Goal: Check status: Check status

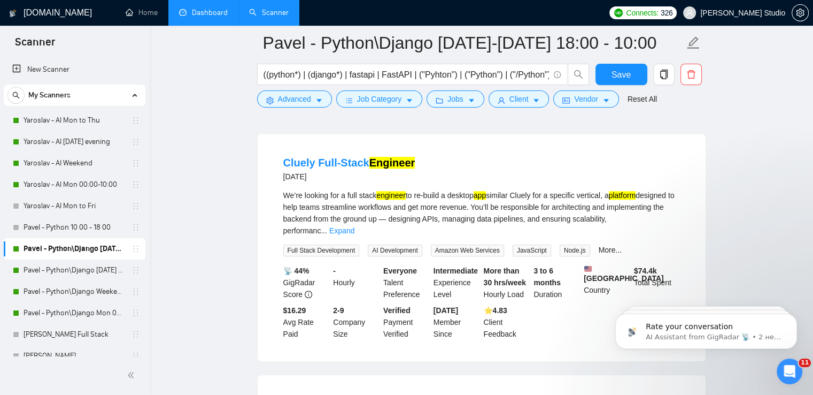
scroll to position [802, 0]
click at [201, 14] on link "Dashboard" at bounding box center [203, 12] width 49 height 9
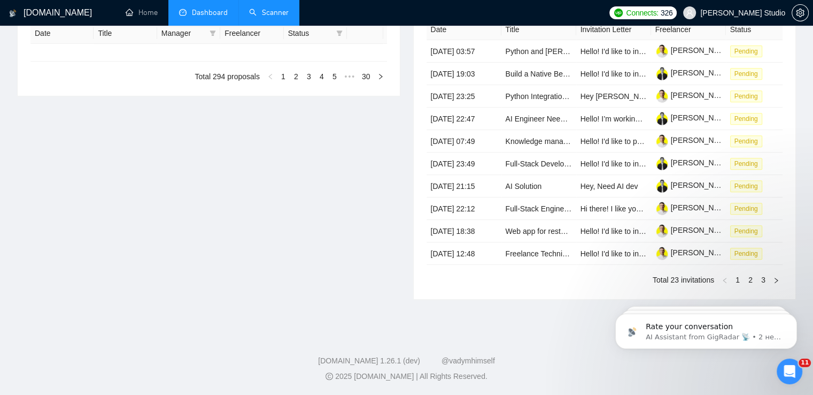
type input "[DATE]"
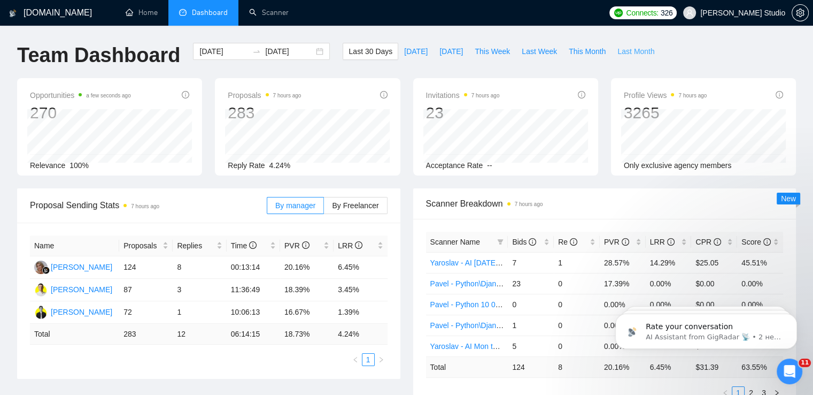
click at [629, 51] on span "Last Month" at bounding box center [635, 51] width 37 height 12
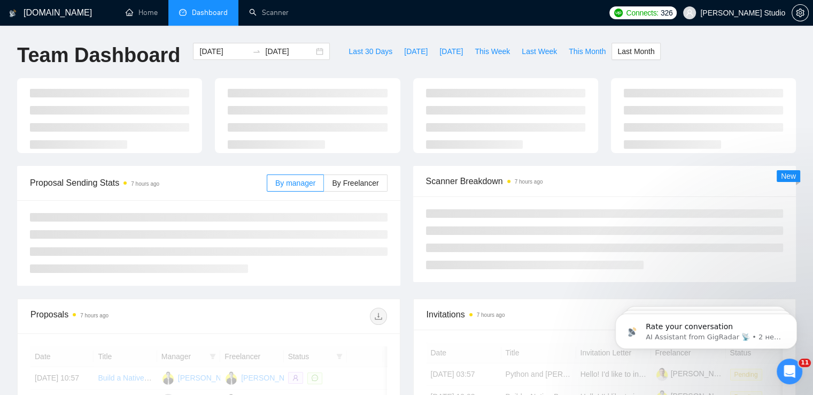
type input "[DATE]"
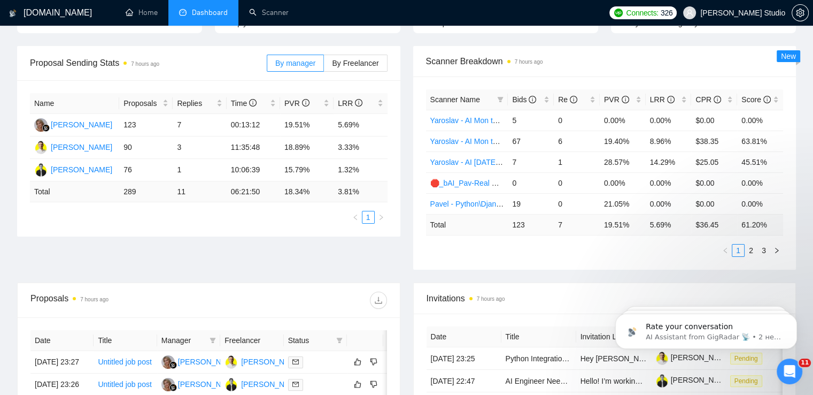
scroll to position [160, 0]
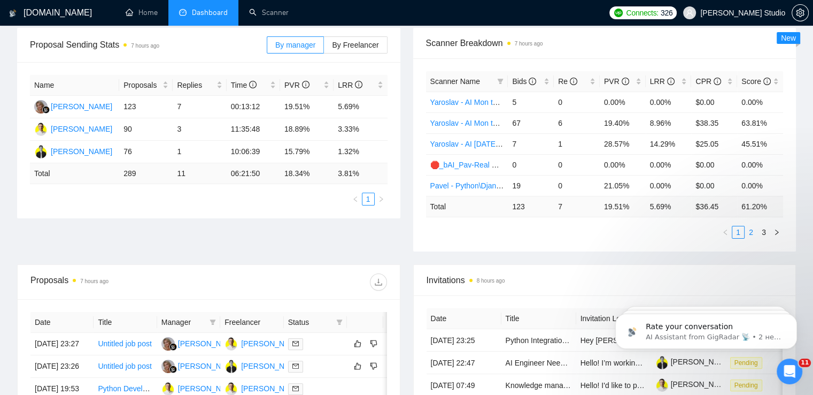
click at [753, 230] on link "2" at bounding box center [751, 232] width 12 height 12
click at [764, 231] on link "3" at bounding box center [764, 232] width 12 height 12
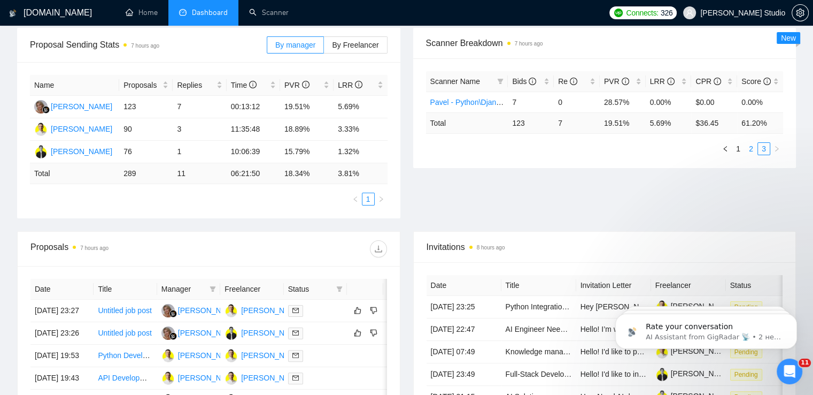
click at [749, 148] on link "2" at bounding box center [751, 149] width 12 height 12
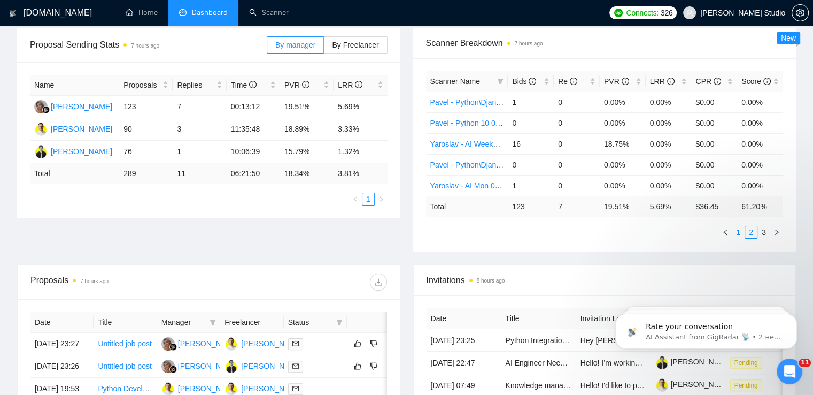
click at [738, 231] on link "1" at bounding box center [738, 232] width 12 height 12
click at [755, 230] on link "2" at bounding box center [751, 232] width 12 height 12
click at [763, 226] on link "3" at bounding box center [764, 232] width 12 height 12
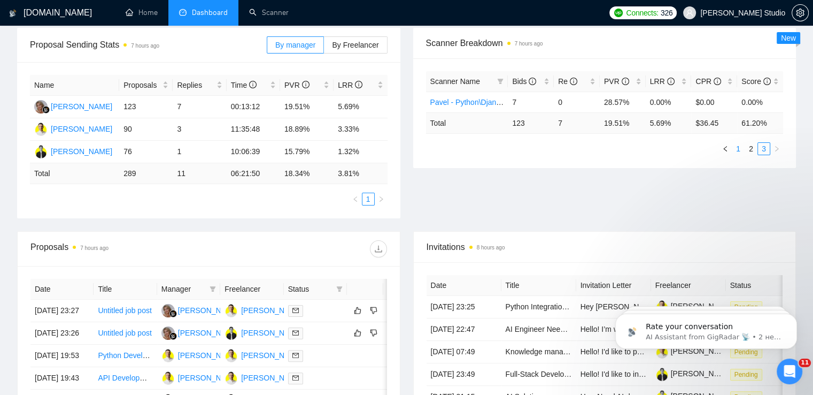
click at [743, 152] on link "1" at bounding box center [738, 149] width 12 height 12
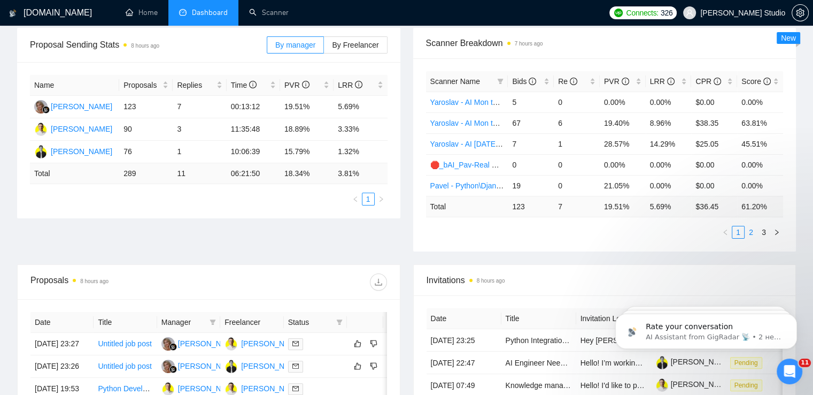
click at [751, 229] on link "2" at bounding box center [751, 232] width 12 height 12
click at [761, 229] on link "3" at bounding box center [764, 232] width 12 height 12
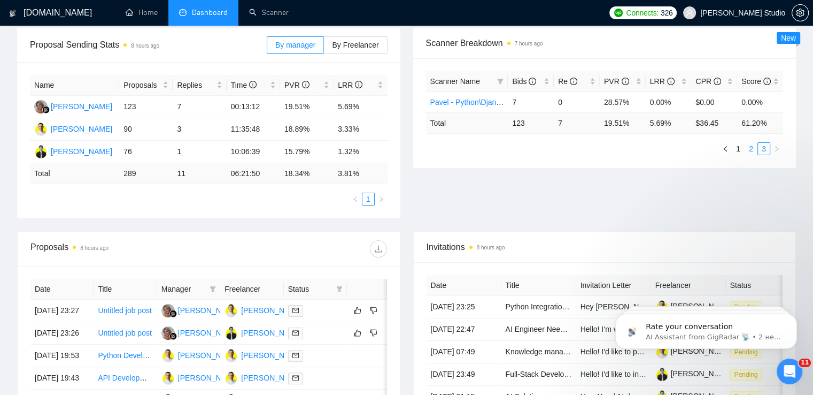
click at [752, 143] on link "2" at bounding box center [751, 149] width 12 height 12
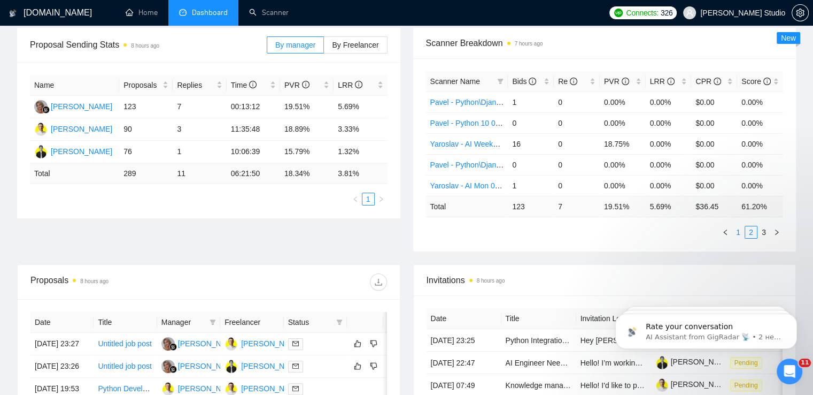
click at [737, 234] on link "1" at bounding box center [738, 232] width 12 height 12
